Goal: Information Seeking & Learning: Learn about a topic

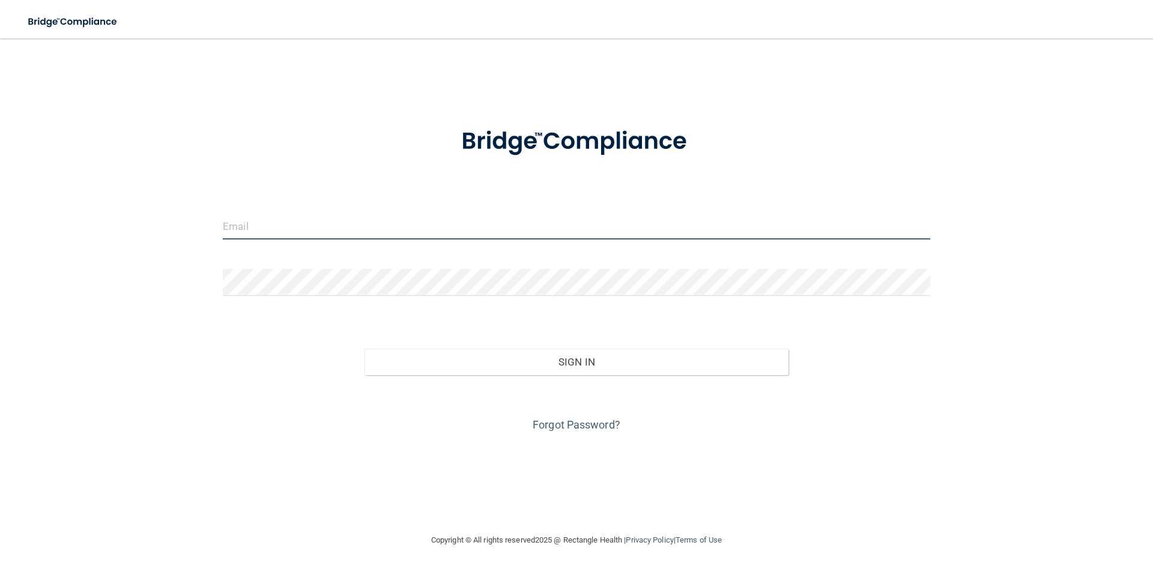
click at [266, 229] on input "email" at bounding box center [576, 226] width 707 height 27
type input "[PERSON_NAME][EMAIL_ADDRESS][DOMAIN_NAME]"
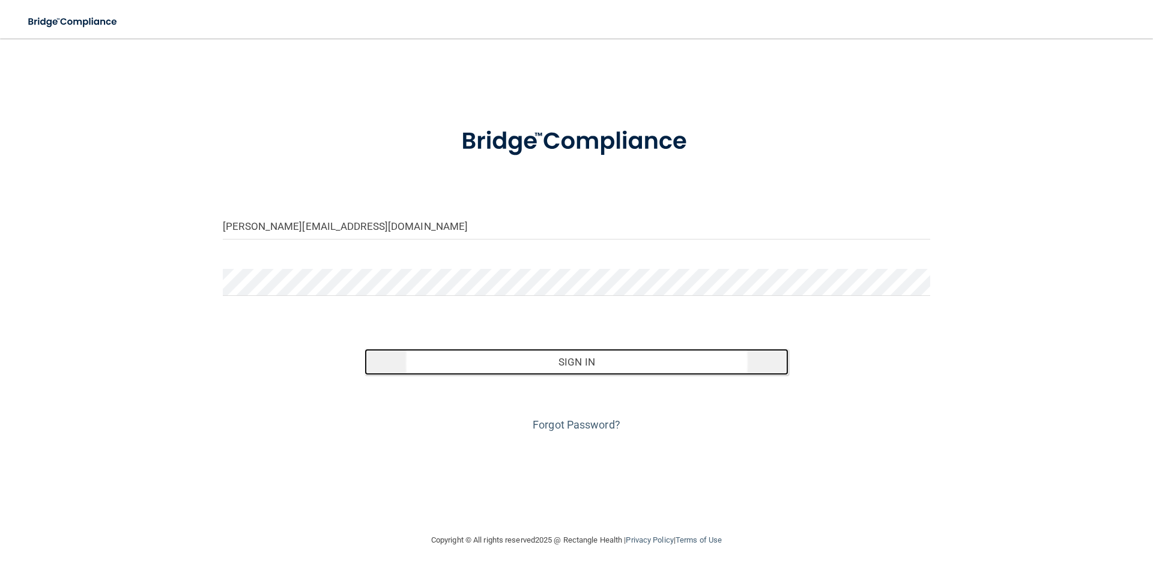
click at [559, 367] on button "Sign In" at bounding box center [577, 362] width 425 height 26
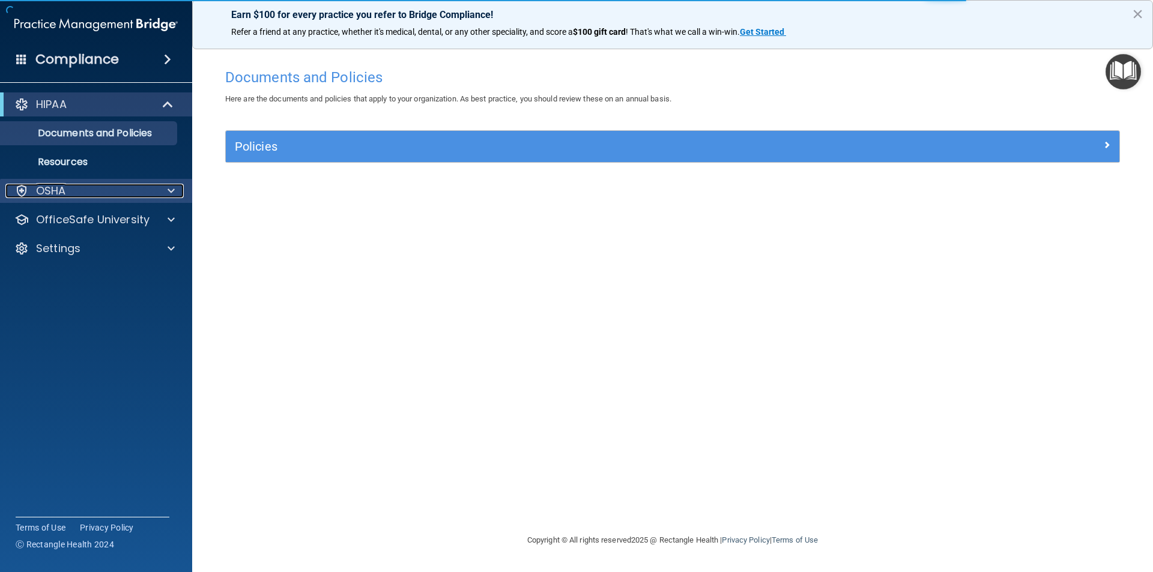
click at [175, 192] on div at bounding box center [169, 191] width 30 height 14
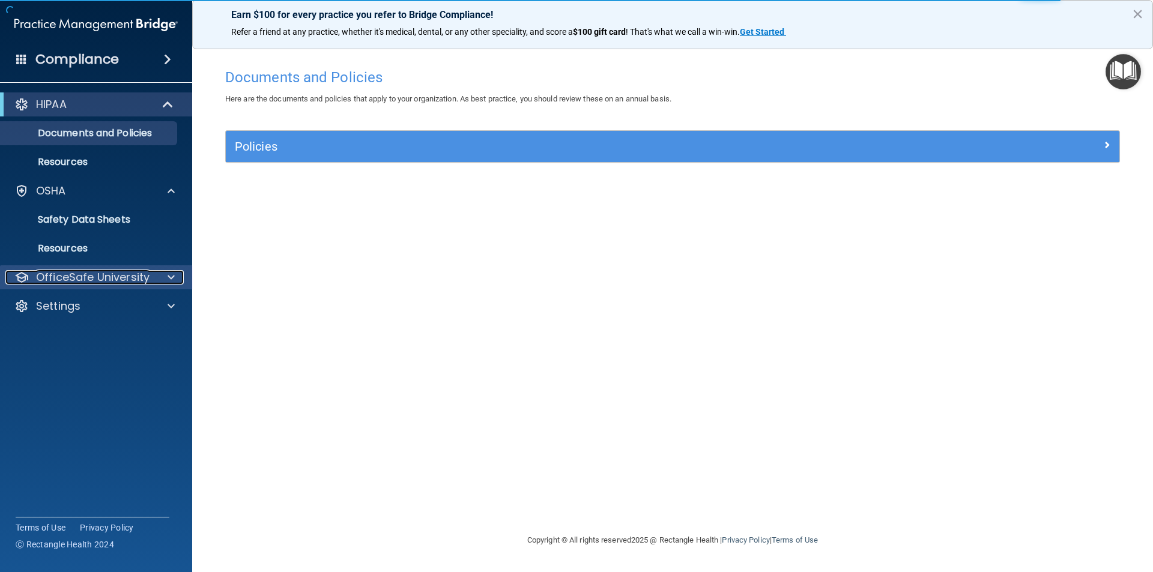
click at [168, 275] on span at bounding box center [171, 277] width 7 height 14
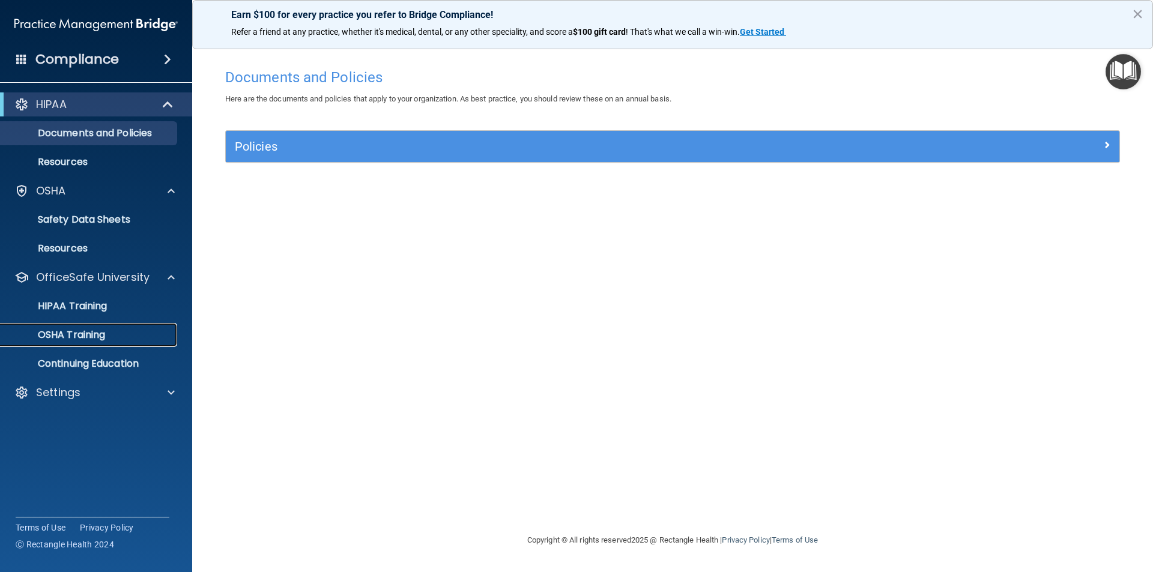
click at [93, 336] on p "OSHA Training" at bounding box center [56, 335] width 97 height 12
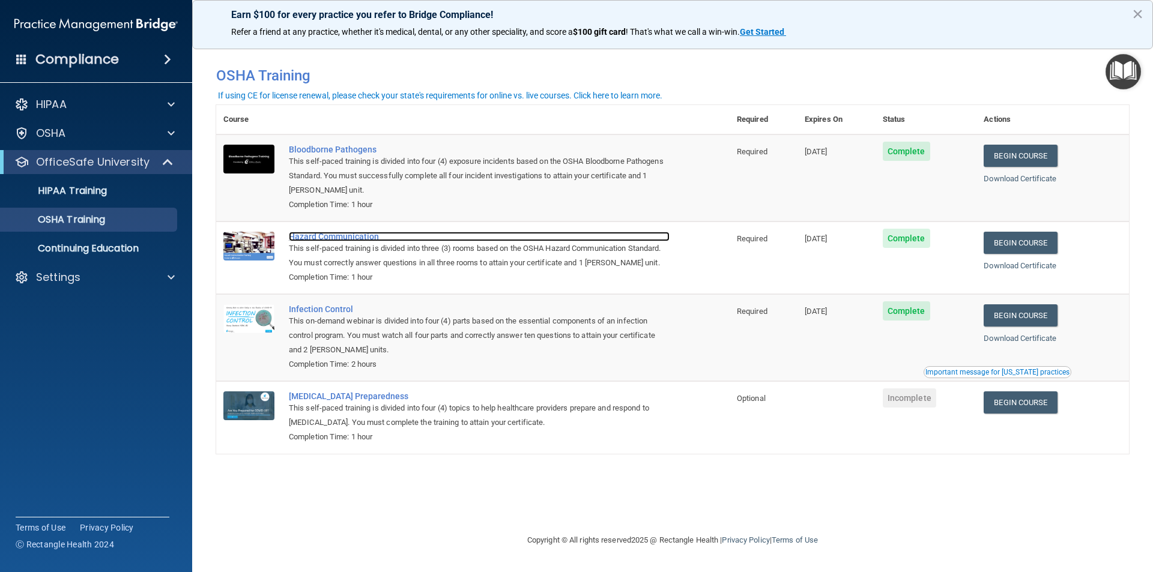
click at [336, 241] on div "Hazard Communication" at bounding box center [479, 237] width 381 height 10
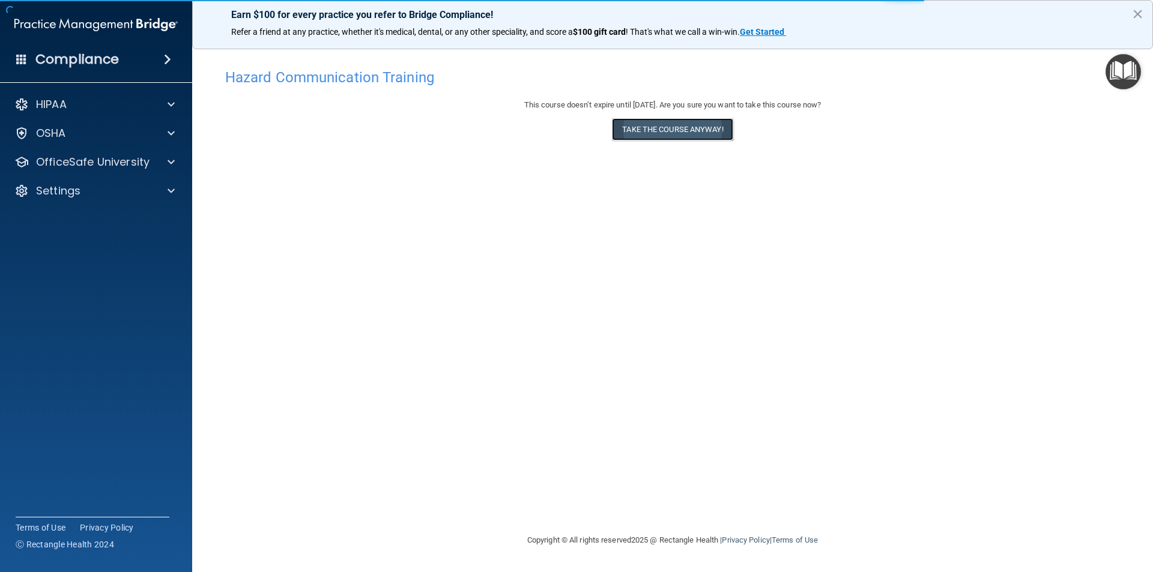
click at [646, 126] on button "Take the course anyway!" at bounding box center [672, 129] width 121 height 22
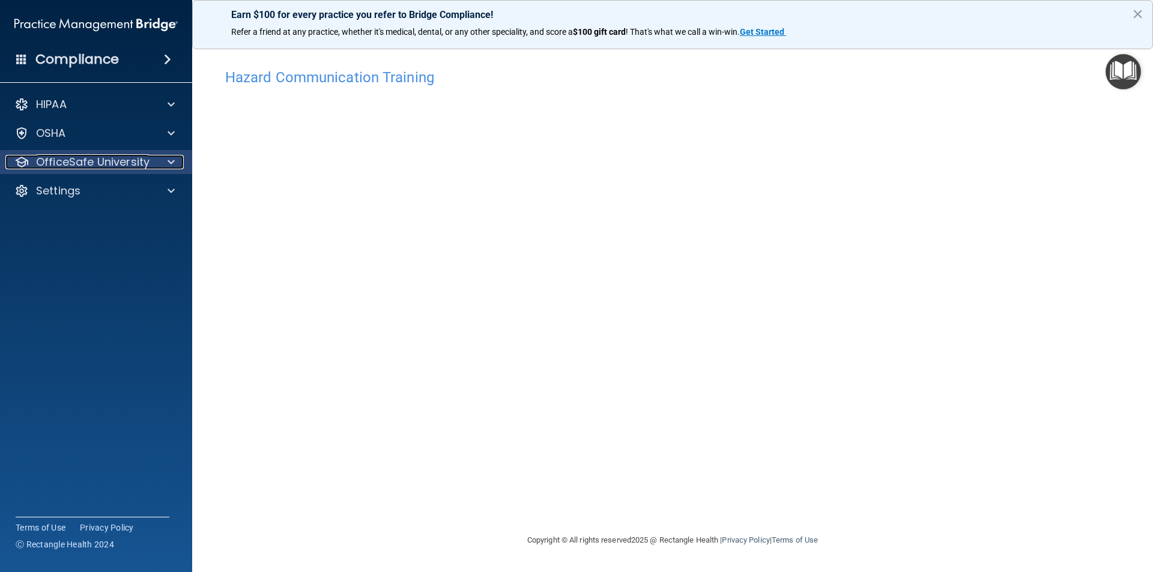
click at [168, 161] on span at bounding box center [171, 162] width 7 height 14
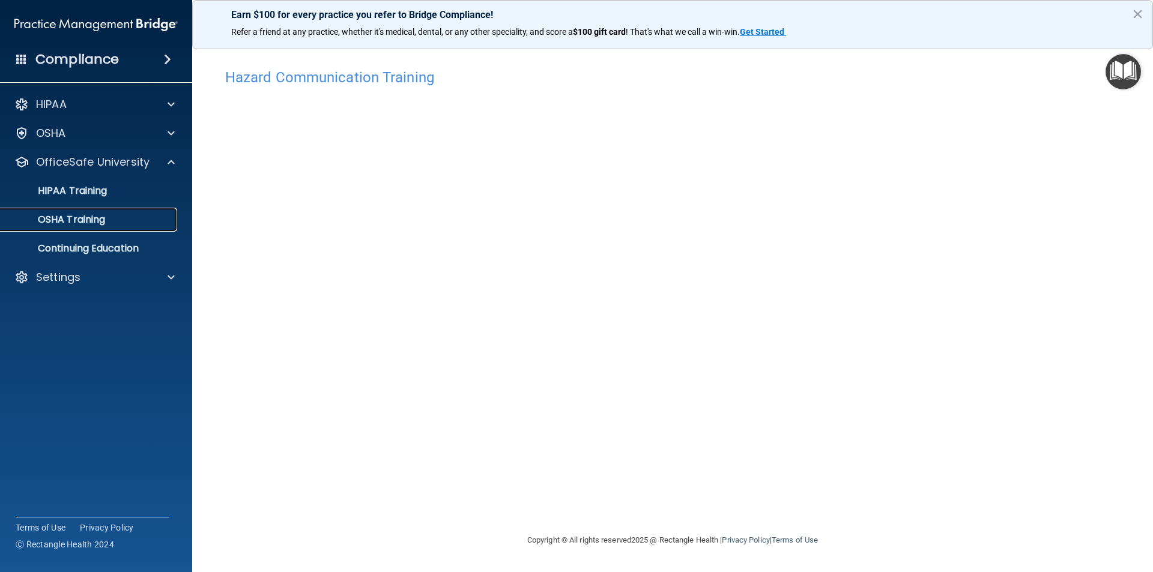
click at [103, 217] on p "OSHA Training" at bounding box center [56, 220] width 97 height 12
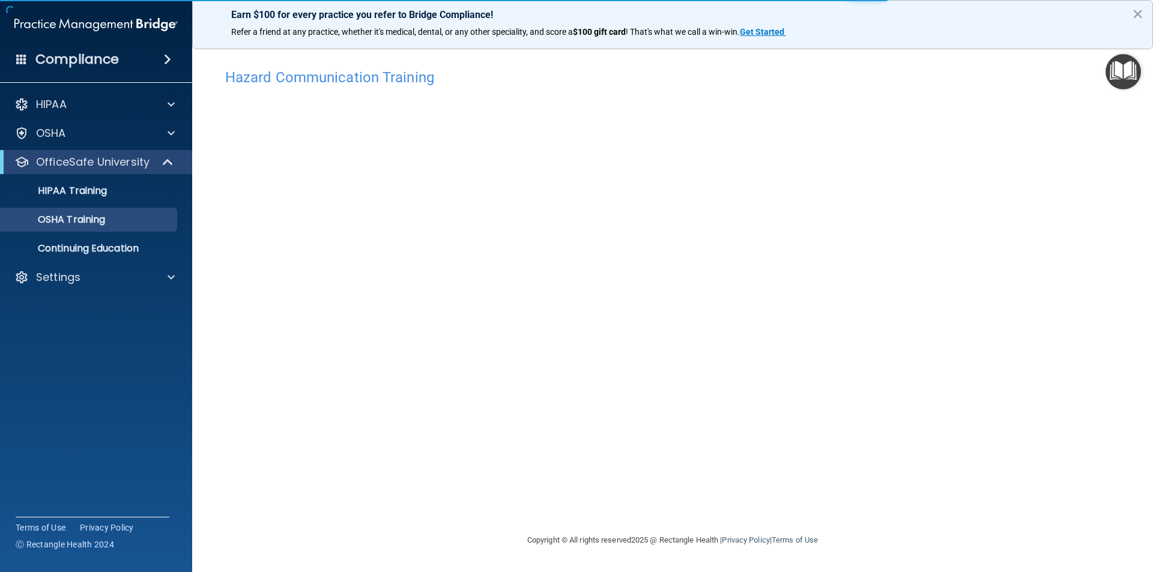
click at [384, 82] on h4 "Hazard Communication Training" at bounding box center [672, 78] width 895 height 16
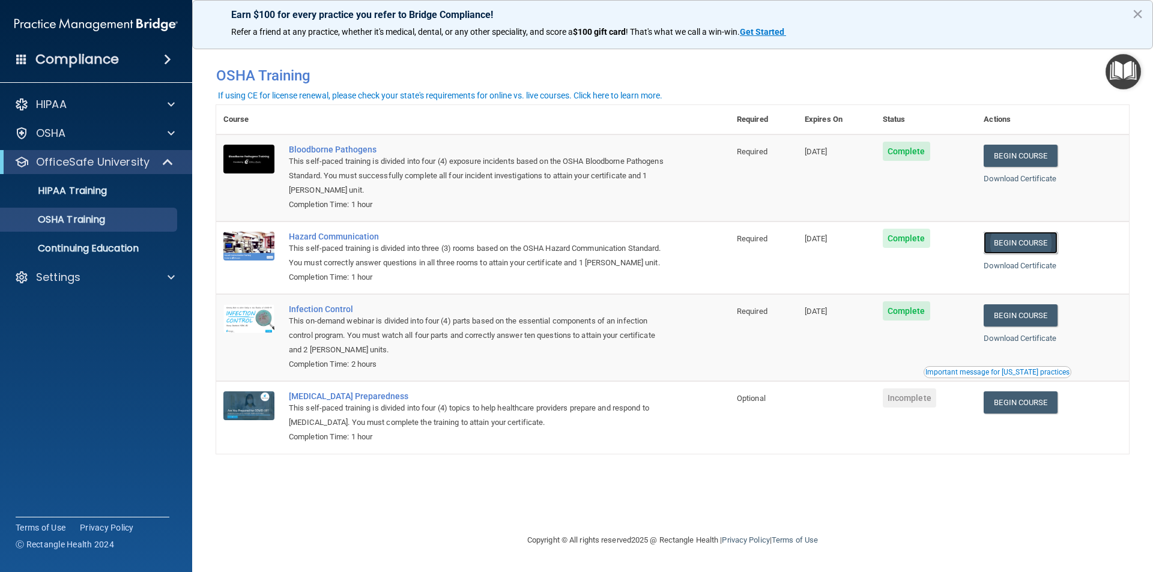
click at [1010, 246] on link "Begin Course" at bounding box center [1020, 243] width 73 height 22
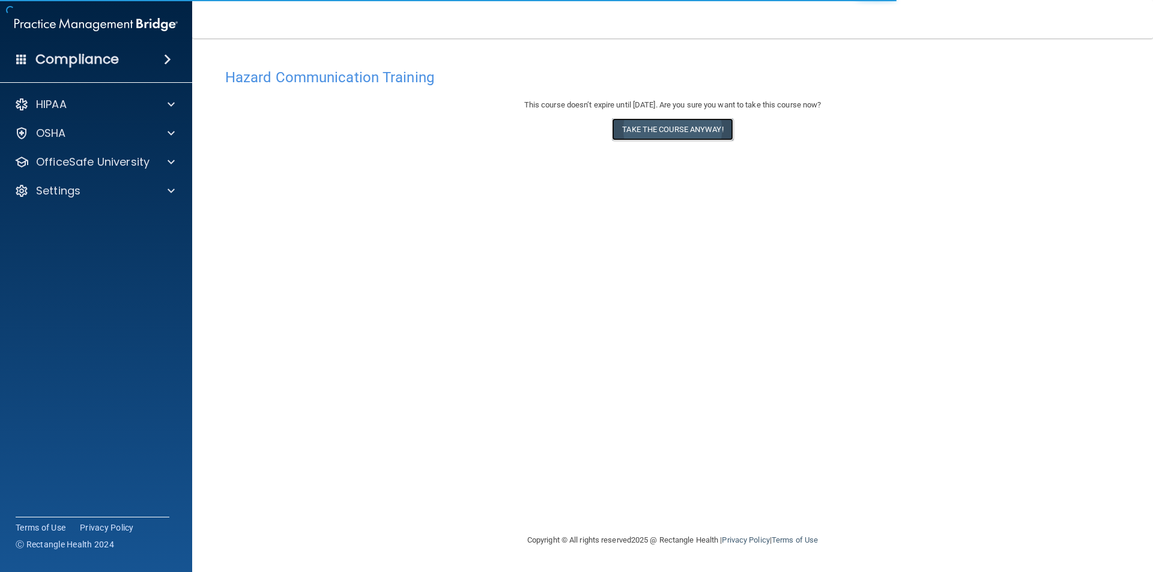
click at [651, 126] on button "Take the course anyway!" at bounding box center [672, 129] width 121 height 22
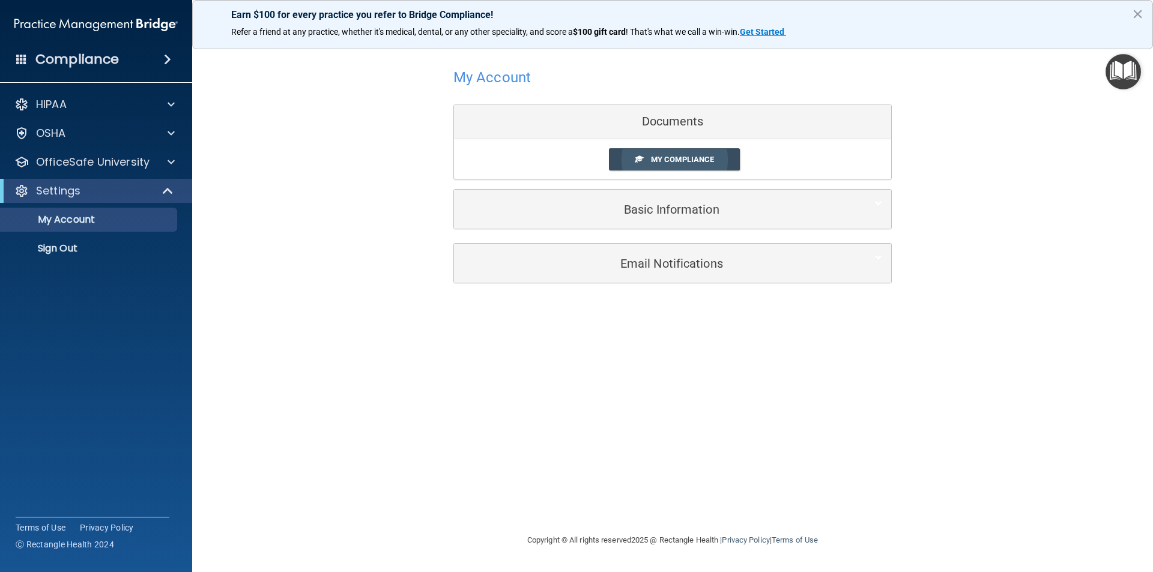
click at [667, 159] on span "My Compliance" at bounding box center [682, 159] width 63 height 9
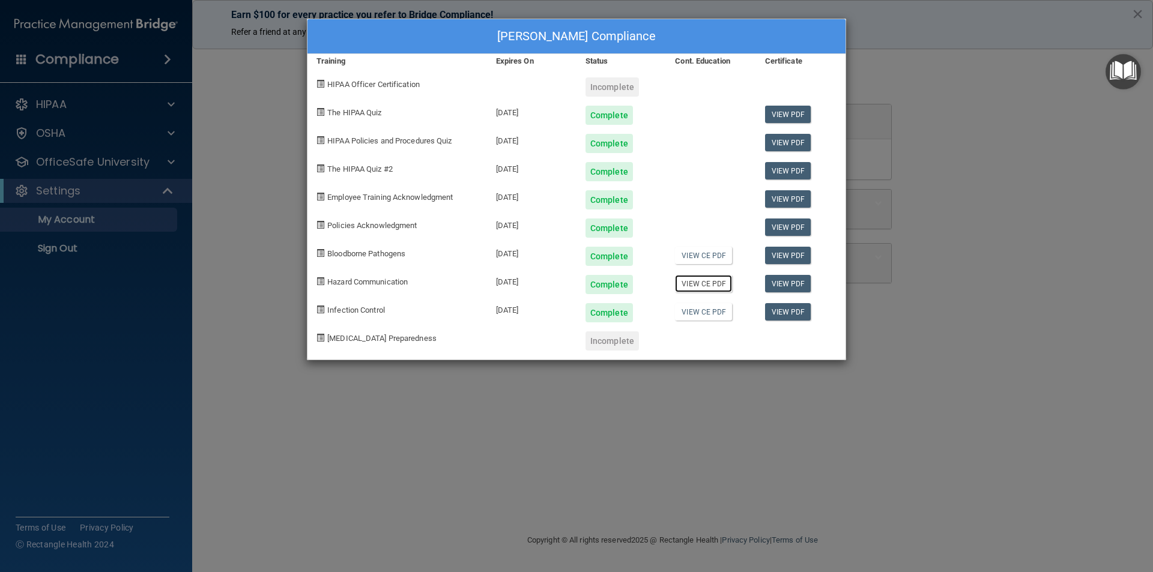
click at [709, 285] on link "View CE PDF" at bounding box center [703, 283] width 57 height 17
